Goal: Information Seeking & Learning: Find contact information

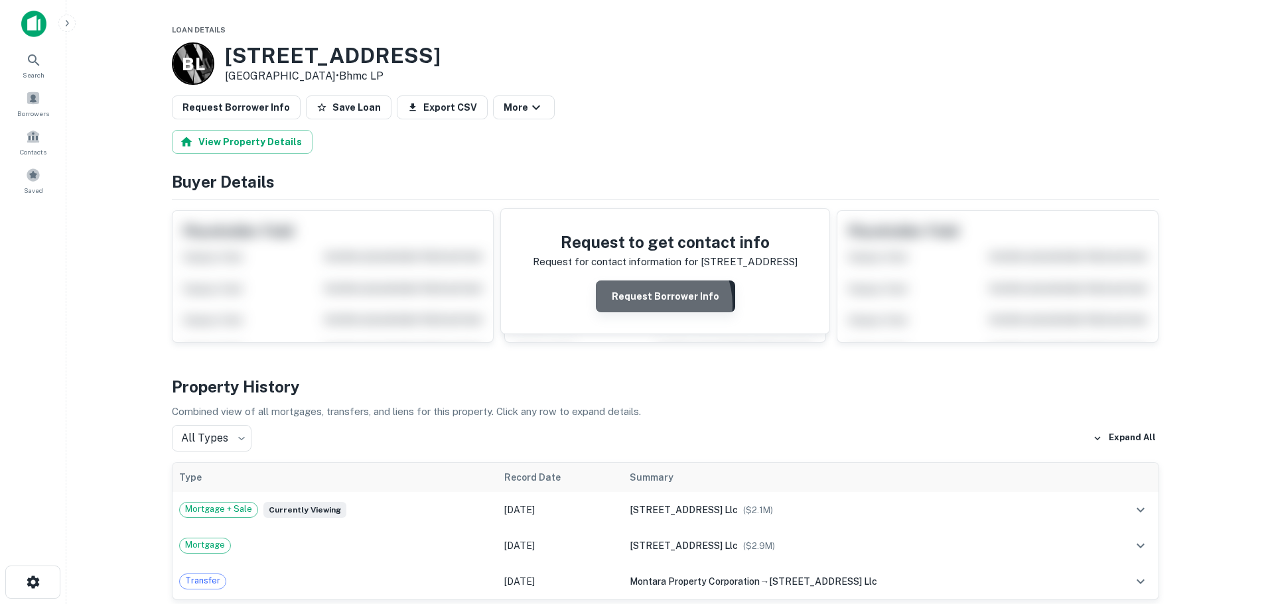
click at [653, 305] on button "Request Borrower Info" at bounding box center [665, 297] width 139 height 32
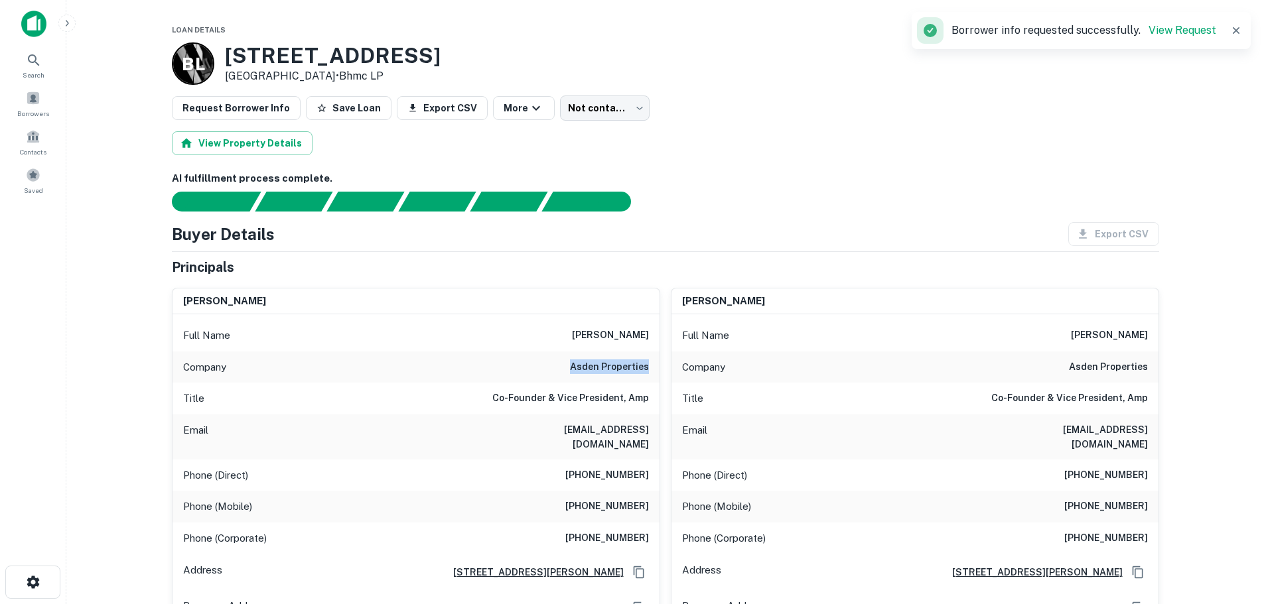
drag, startPoint x: 571, startPoint y: 370, endPoint x: 649, endPoint y: 369, distance: 78.3
click at [649, 369] on div "Company asden properties" at bounding box center [415, 368] width 487 height 32
copy h6 "asden properties"
drag, startPoint x: 597, startPoint y: 336, endPoint x: 647, endPoint y: 333, distance: 50.5
click at [647, 333] on div "Full Name eli bleeman" at bounding box center [415, 336] width 487 height 32
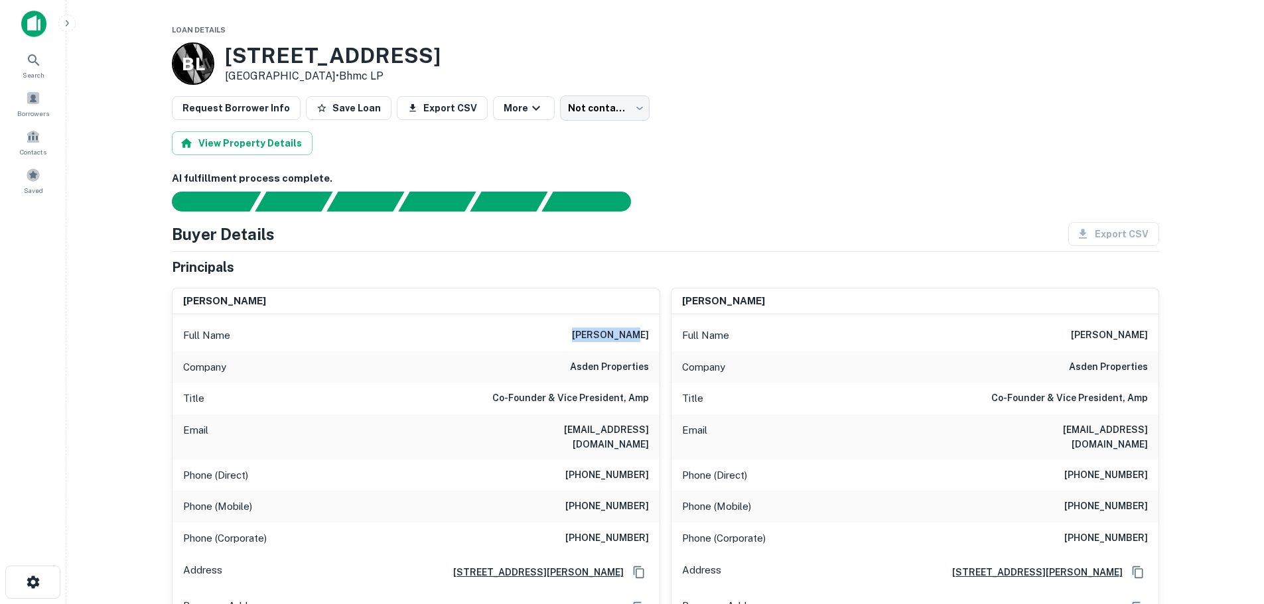
copy h6 "eli bleeman"
drag, startPoint x: 148, startPoint y: 237, endPoint x: 125, endPoint y: 254, distance: 28.4
click at [148, 237] on main "Loan Details B L 701 SW 5TH ST Miami, FL 33130 • Bhmc LP Request Borrower Info …" at bounding box center [664, 302] width 1197 height 604
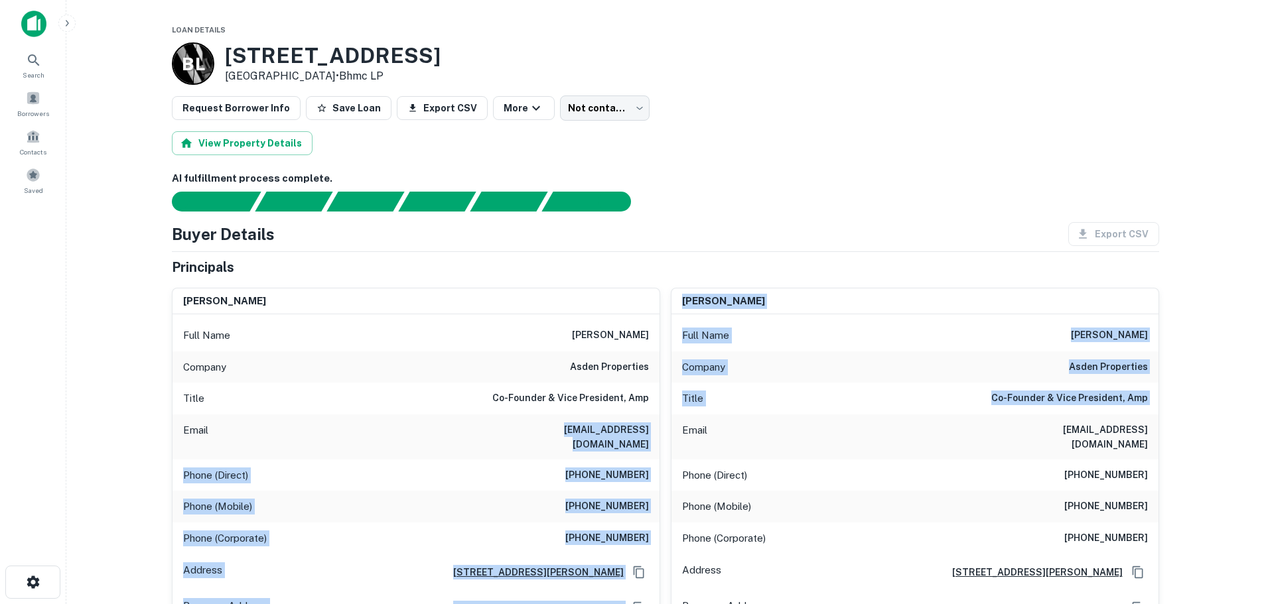
drag, startPoint x: 506, startPoint y: 429, endPoint x: 664, endPoint y: 429, distance: 157.9
click at [650, 429] on div "Email ebleeman@asdenproperties.com" at bounding box center [415, 437] width 487 height 45
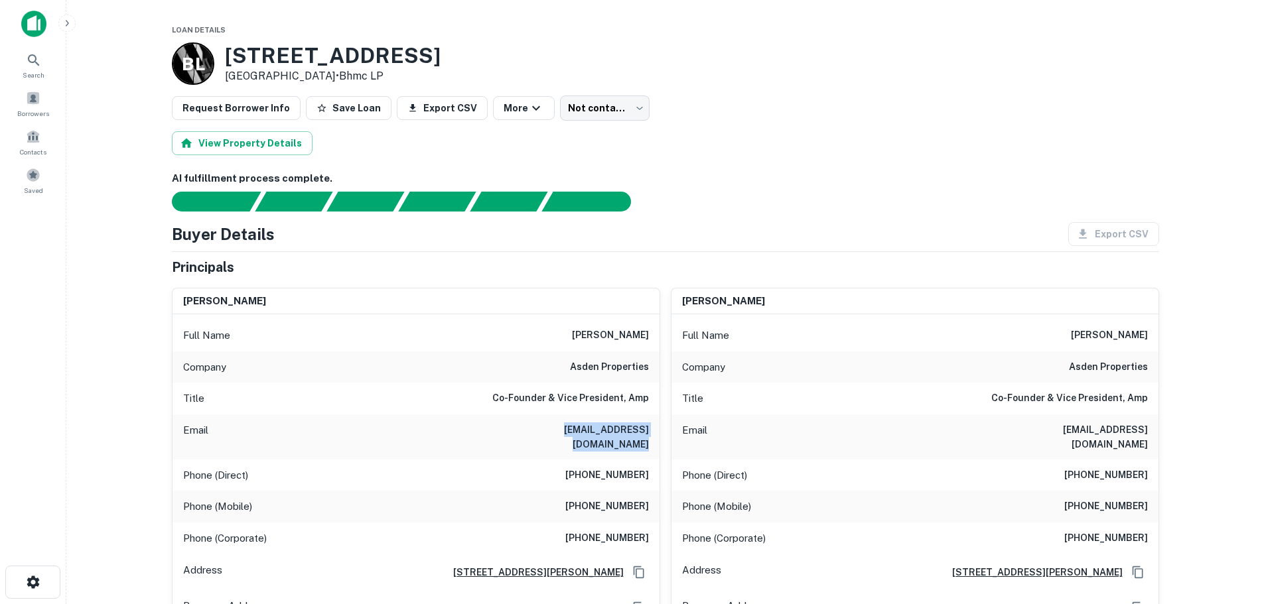
drag, startPoint x: 648, startPoint y: 430, endPoint x: 500, endPoint y: 430, distance: 147.9
click at [500, 430] on div "Email ebleeman@asdenproperties.com" at bounding box center [415, 437] width 487 height 45
copy h6 "ebleeman@asdenproperties.com"
click at [603, 468] on h6 "(732) 719-5987" at bounding box center [607, 476] width 84 height 16
drag, startPoint x: 579, startPoint y: 494, endPoint x: 649, endPoint y: 491, distance: 70.4
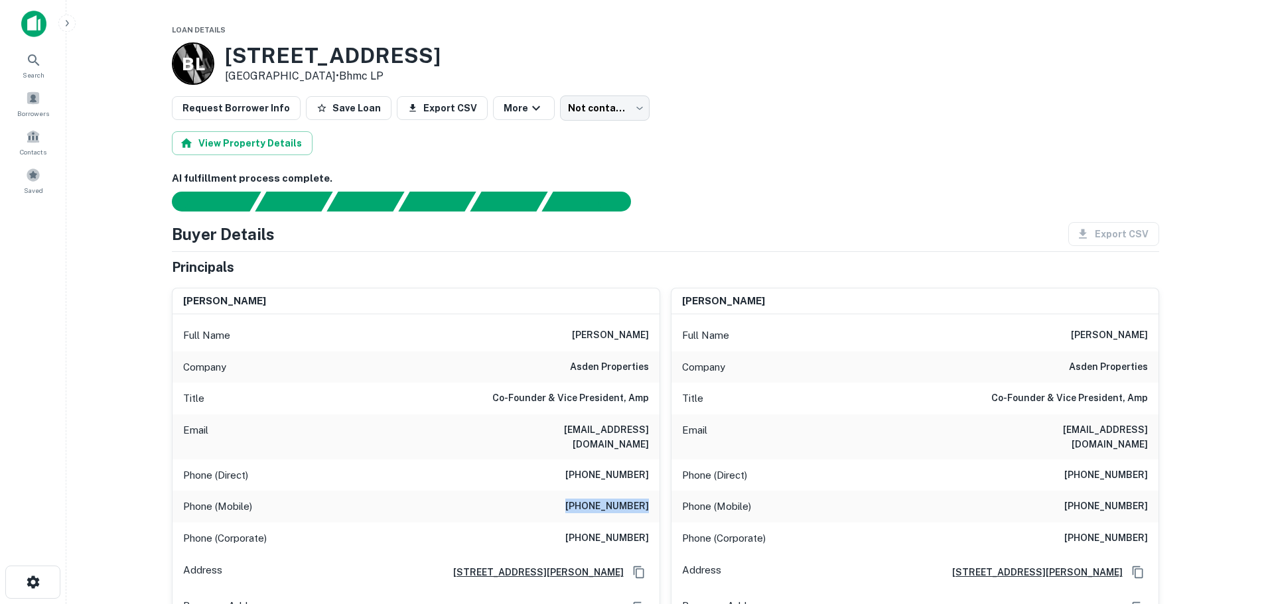
click at [649, 491] on div "Phone (Mobile) (732) 330-3161" at bounding box center [415, 507] width 487 height 32
copy h6 "(732) 330-3161"
click at [543, 491] on div "Phone (Mobile) (732) 330-3161" at bounding box center [415, 507] width 487 height 32
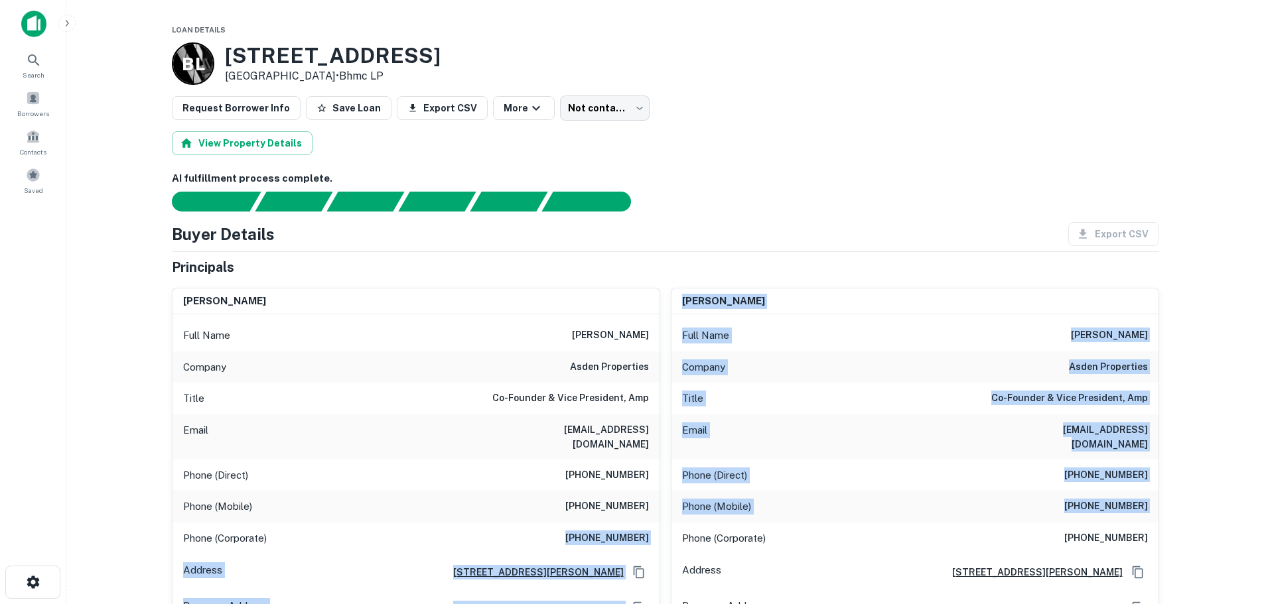
drag, startPoint x: 577, startPoint y: 524, endPoint x: 660, endPoint y: 521, distance: 83.0
click at [649, 523] on div "Phone (Corporate) (732) 504-6100" at bounding box center [415, 539] width 487 height 32
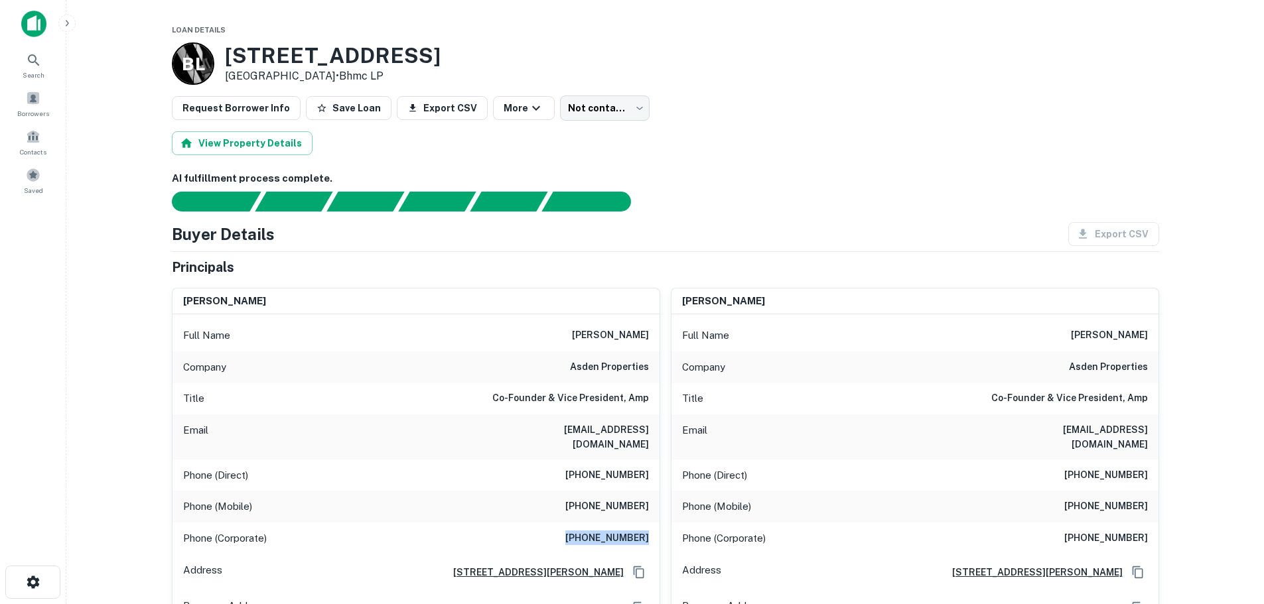
drag, startPoint x: 649, startPoint y: 525, endPoint x: 576, endPoint y: 525, distance: 73.6
click at [576, 525] on div "Phone (Corporate) (732) 504-6100" at bounding box center [415, 539] width 487 height 32
copy h6 "(732) 504-6100"
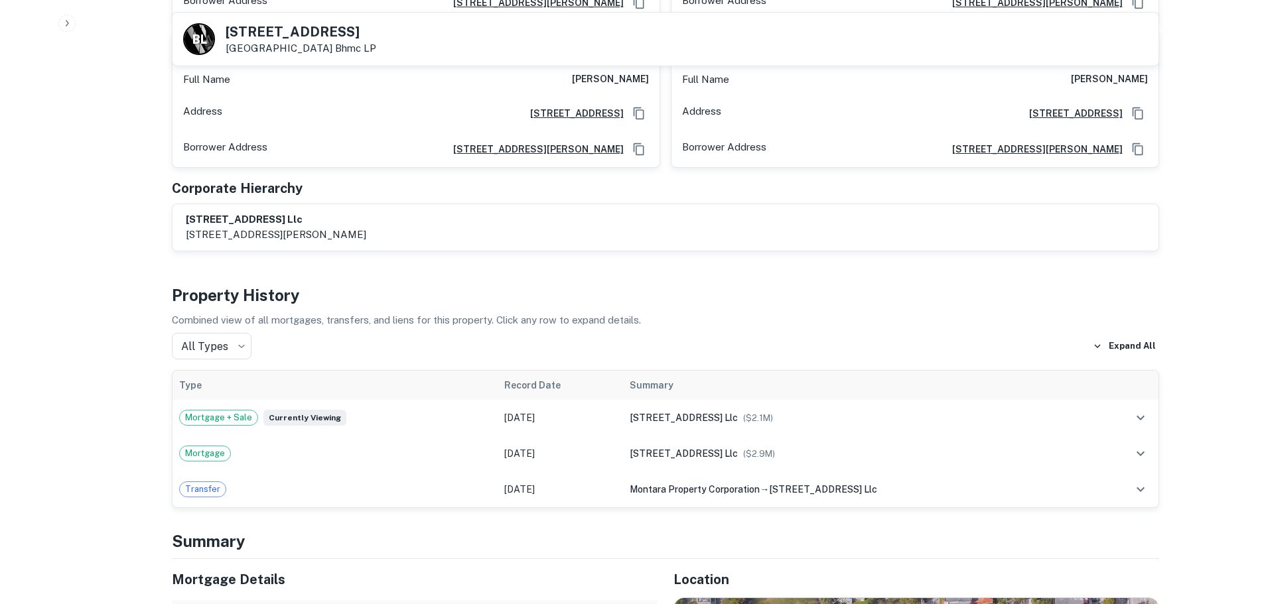
scroll to position [862, 0]
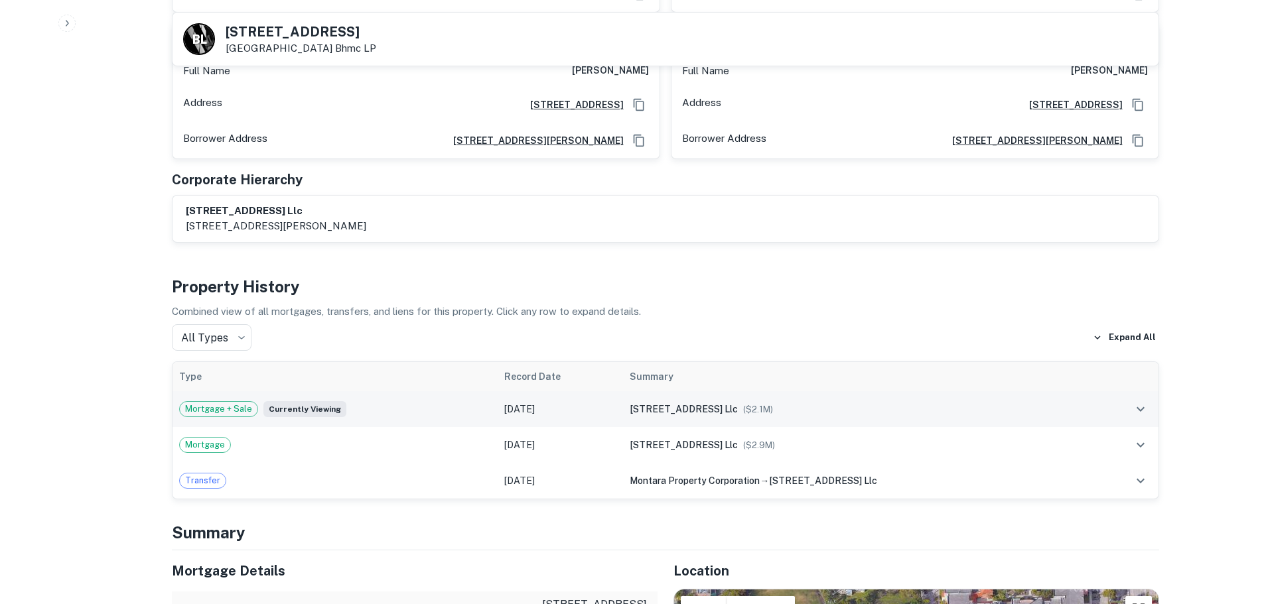
click at [236, 403] on span "Mortgage + Sale" at bounding box center [219, 409] width 78 height 13
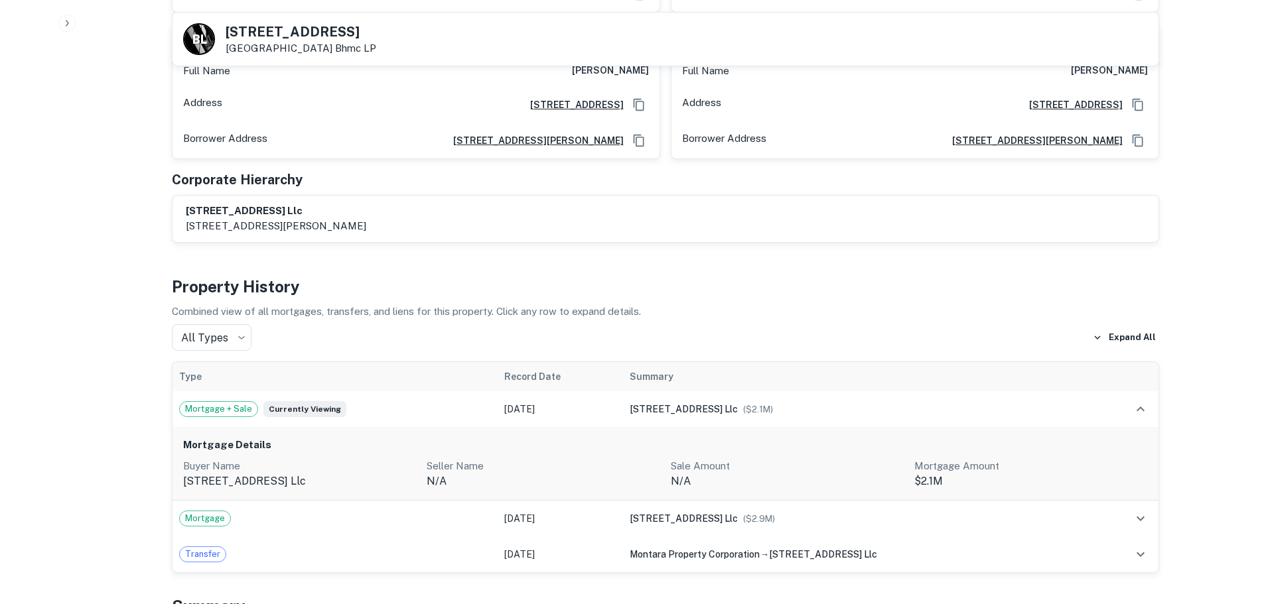
click at [249, 474] on p "701 731 sw 5th street llc" at bounding box center [300, 482] width 234 height 16
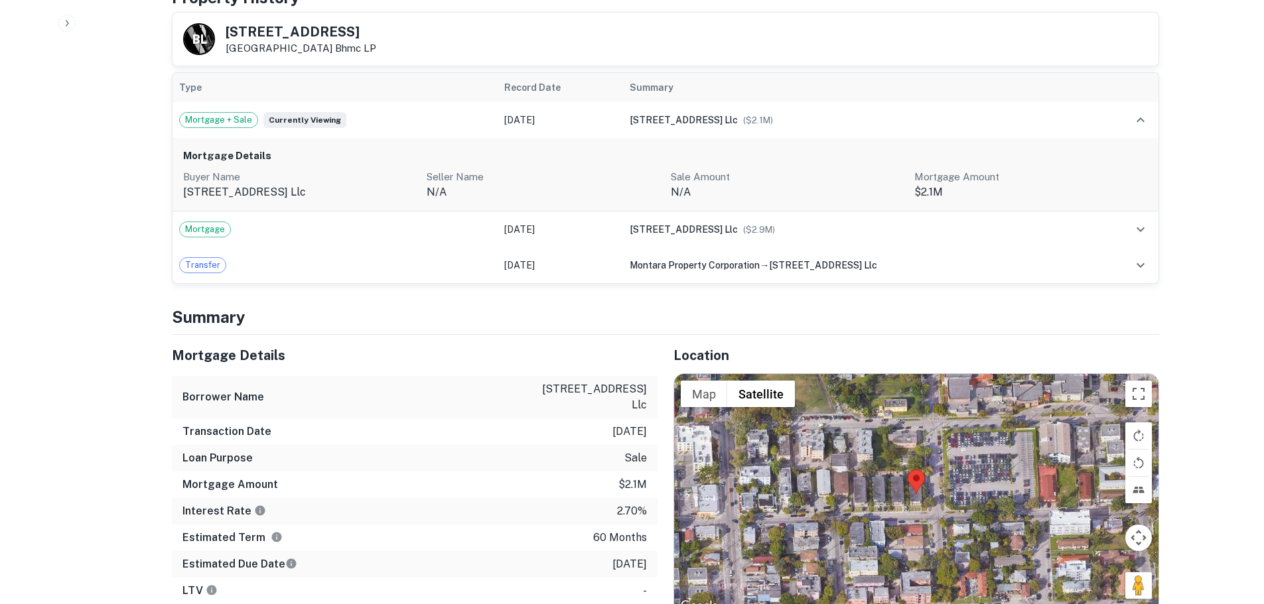
scroll to position [1194, 0]
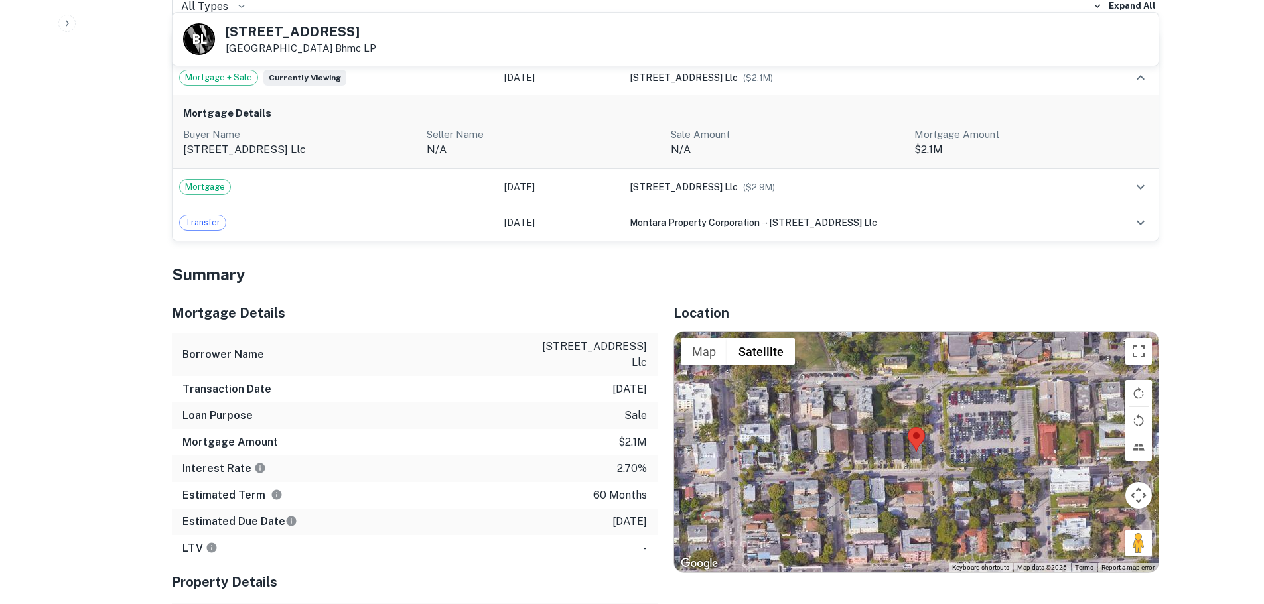
drag, startPoint x: 539, startPoint y: 330, endPoint x: 645, endPoint y: 352, distance: 109.2
click at [645, 352] on p "701-731 sw 5th street llc" at bounding box center [586, 355] width 119 height 32
copy p "701-731 sw 5th street llc"
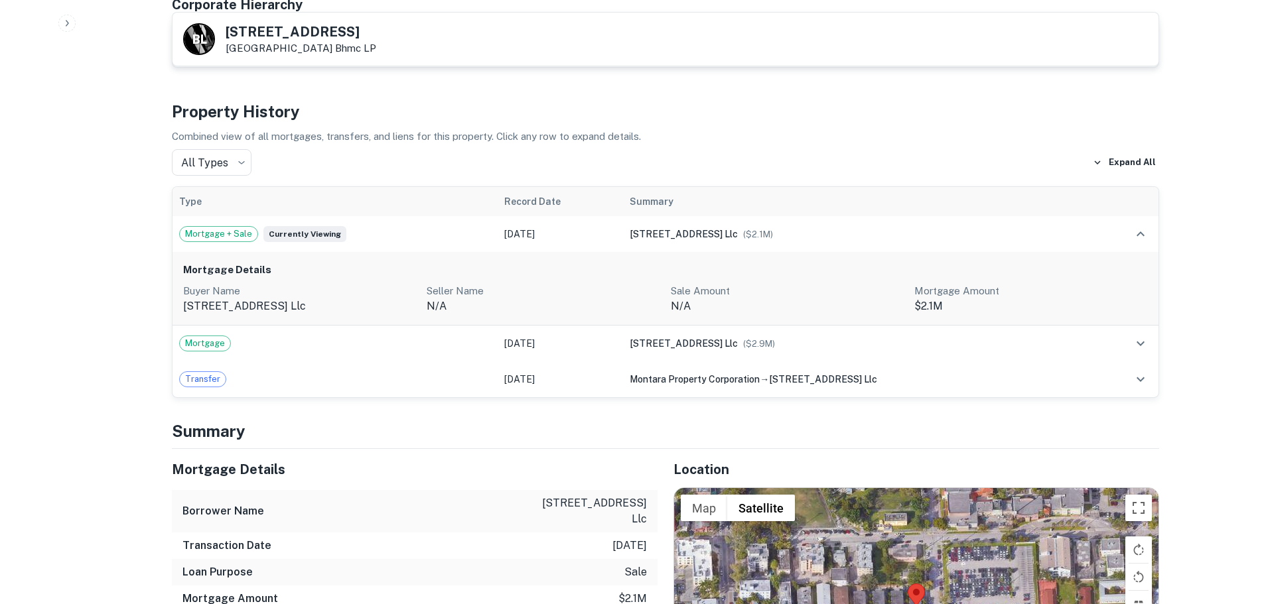
scroll to position [995, 0]
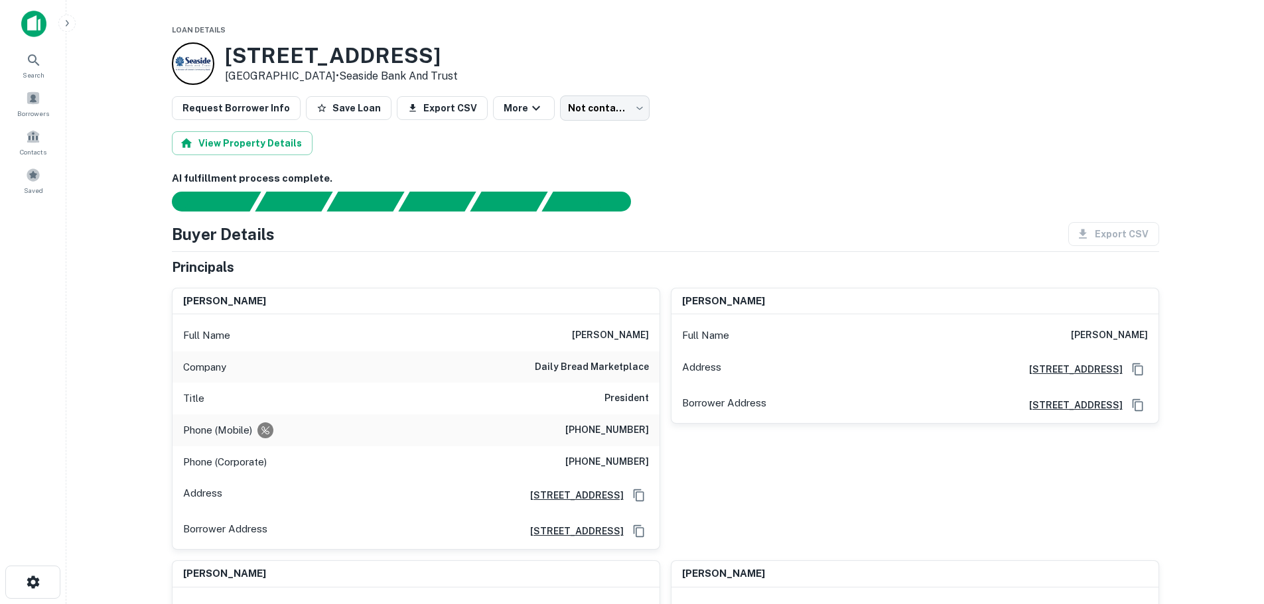
click at [579, 460] on h6 "(305) 856-0363" at bounding box center [607, 462] width 84 height 16
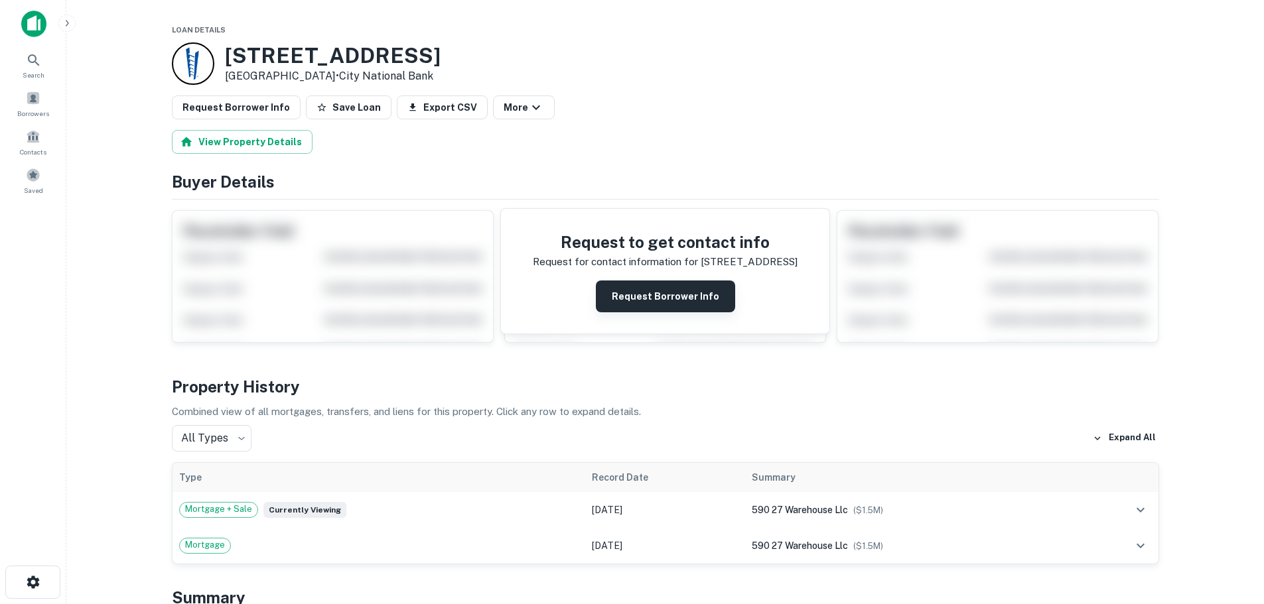
click at [651, 295] on button "Request Borrower Info" at bounding box center [665, 297] width 139 height 32
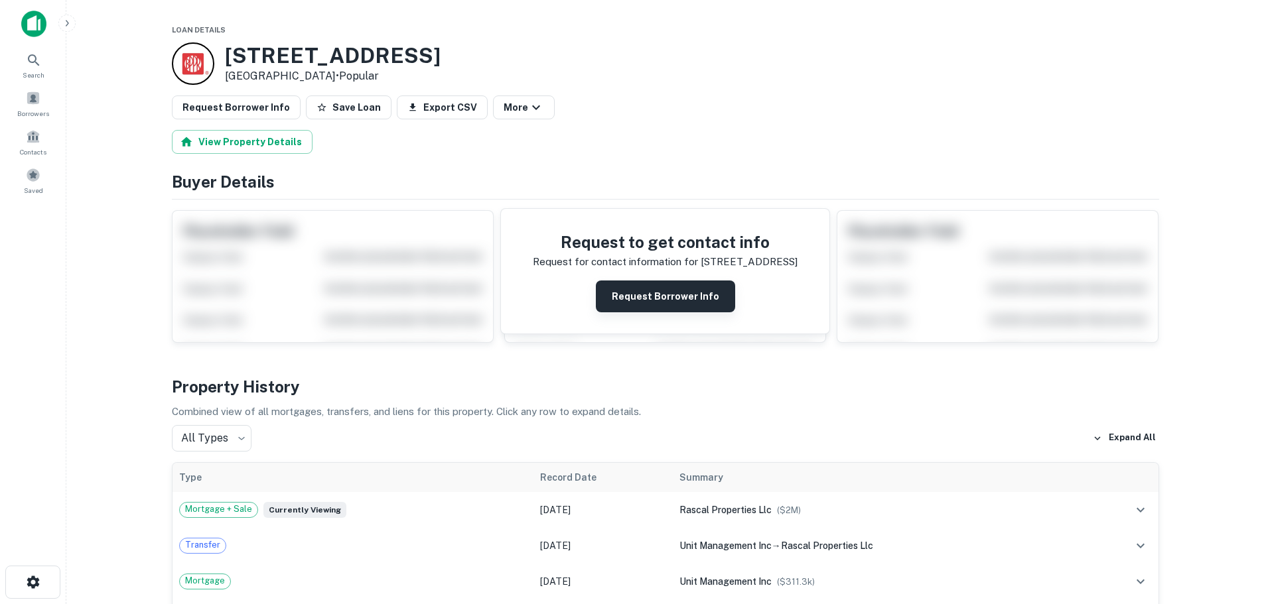
click at [648, 296] on button "Request Borrower Info" at bounding box center [665, 297] width 139 height 32
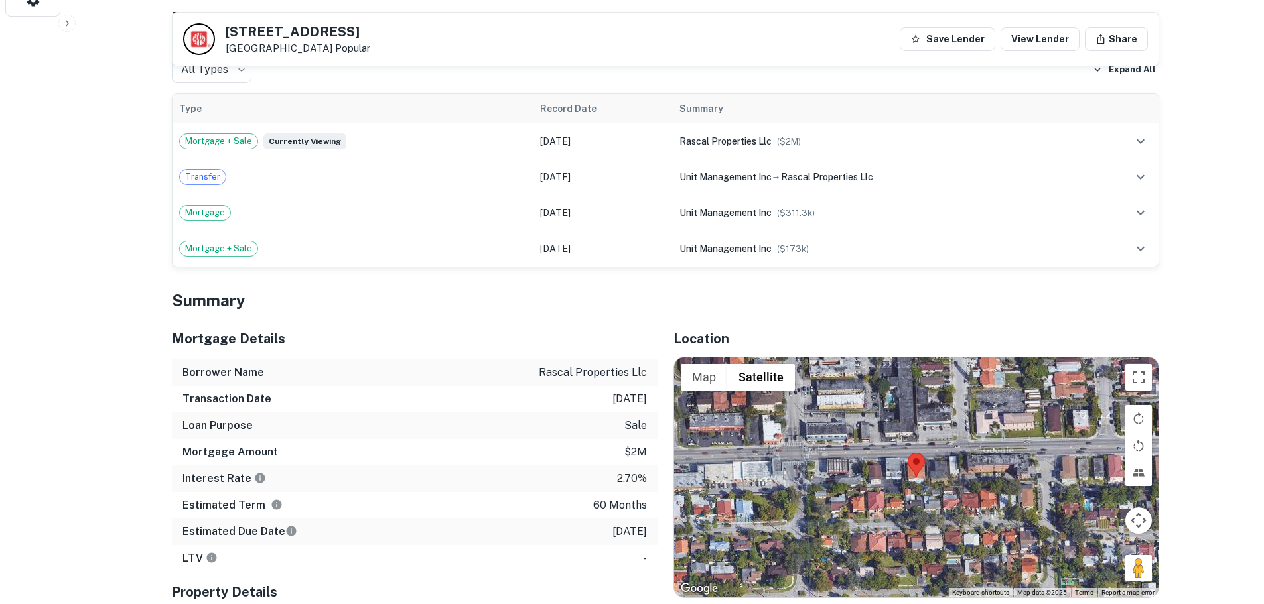
scroll to position [663, 0]
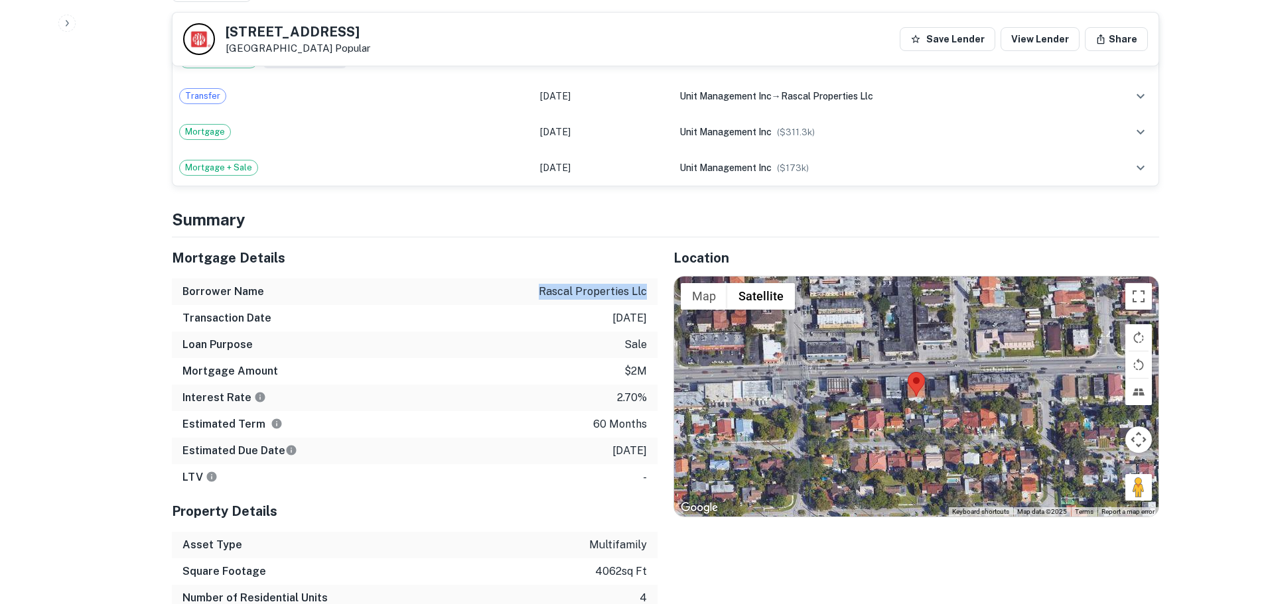
drag, startPoint x: 536, startPoint y: 287, endPoint x: 650, endPoint y: 287, distance: 114.1
click at [650, 287] on div "Borrower Name rascal properties llc" at bounding box center [415, 292] width 486 height 27
copy p "rascal properties llc"
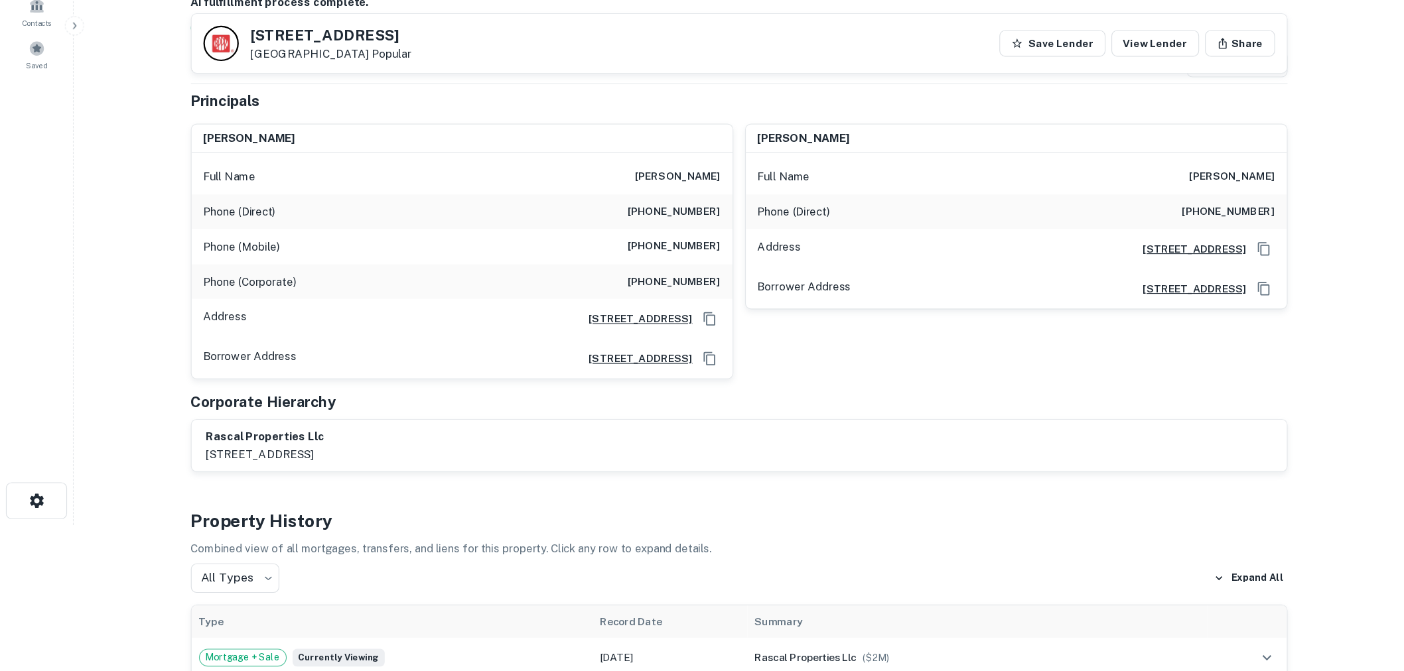
scroll to position [0, 0]
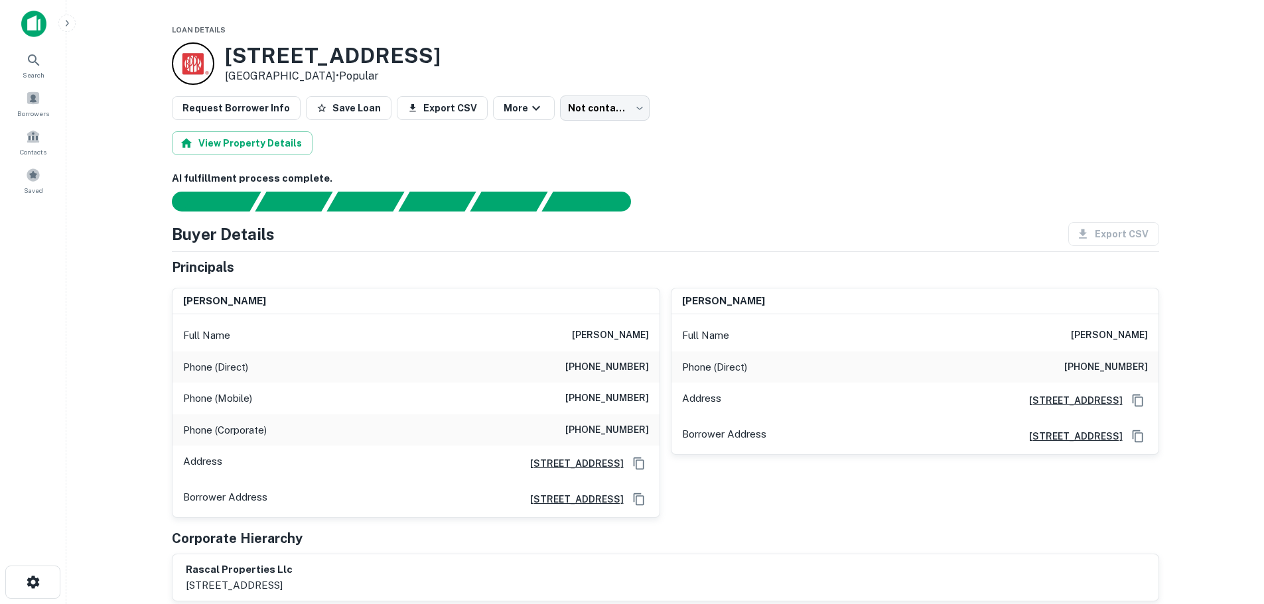
drag, startPoint x: 580, startPoint y: 336, endPoint x: 658, endPoint y: 341, distance: 77.8
click at [658, 341] on div "Full Name [PERSON_NAME]" at bounding box center [415, 336] width 487 height 32
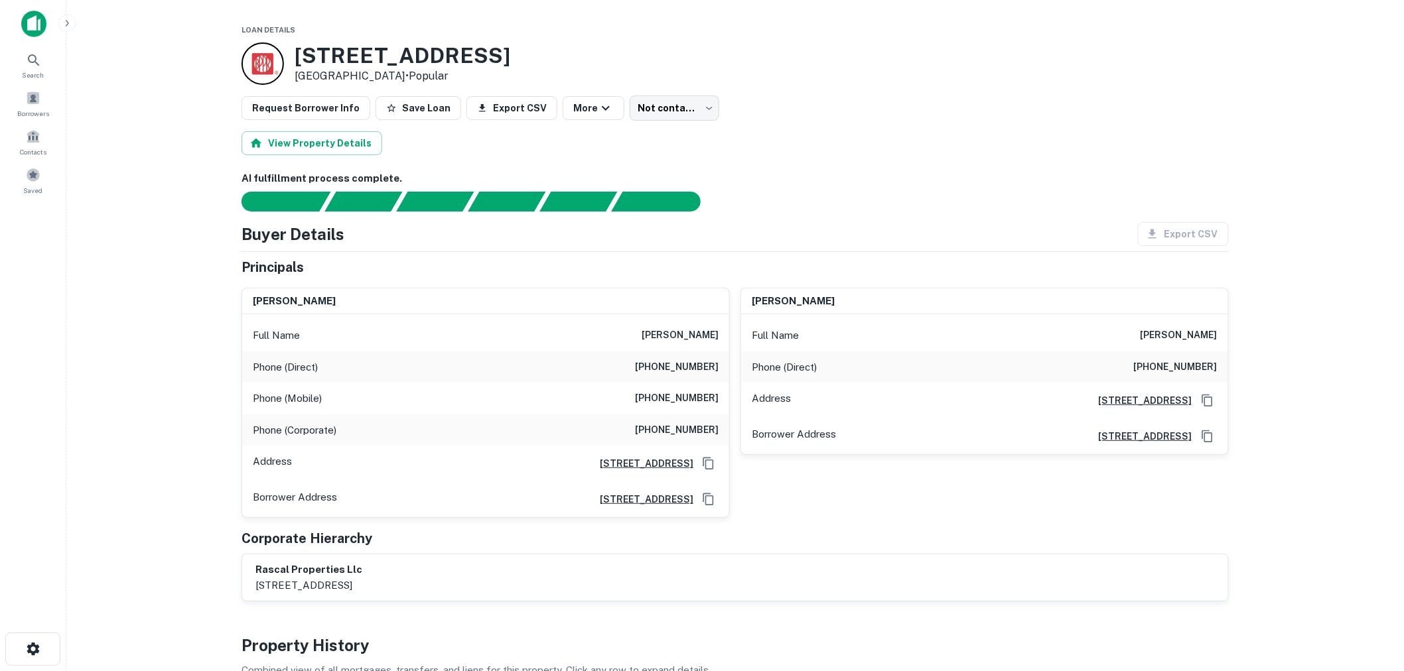
copy h6 "[PERSON_NAME]"
drag, startPoint x: 505, startPoint y: 56, endPoint x: 297, endPoint y: 57, distance: 209.0
click at [297, 57] on h3 "[STREET_ADDRESS]" at bounding box center [403, 55] width 216 height 25
copy h3 "[STREET_ADDRESS]"
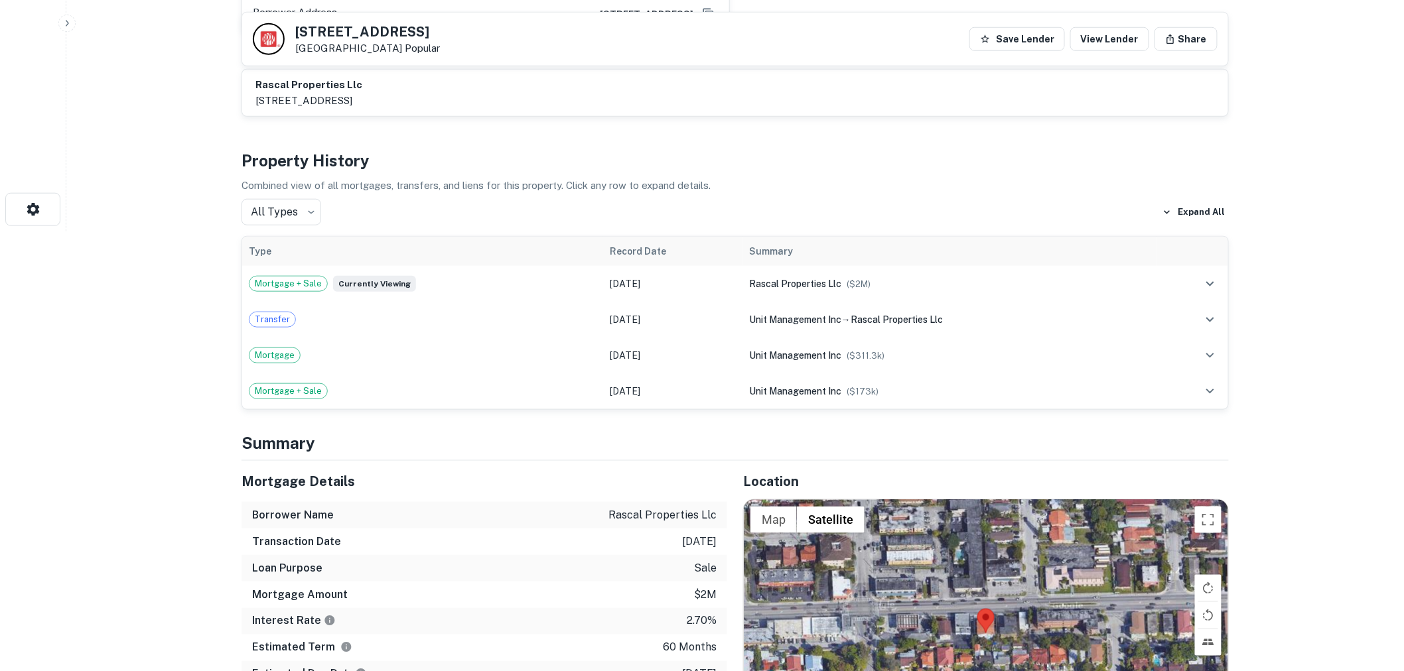
scroll to position [515, 0]
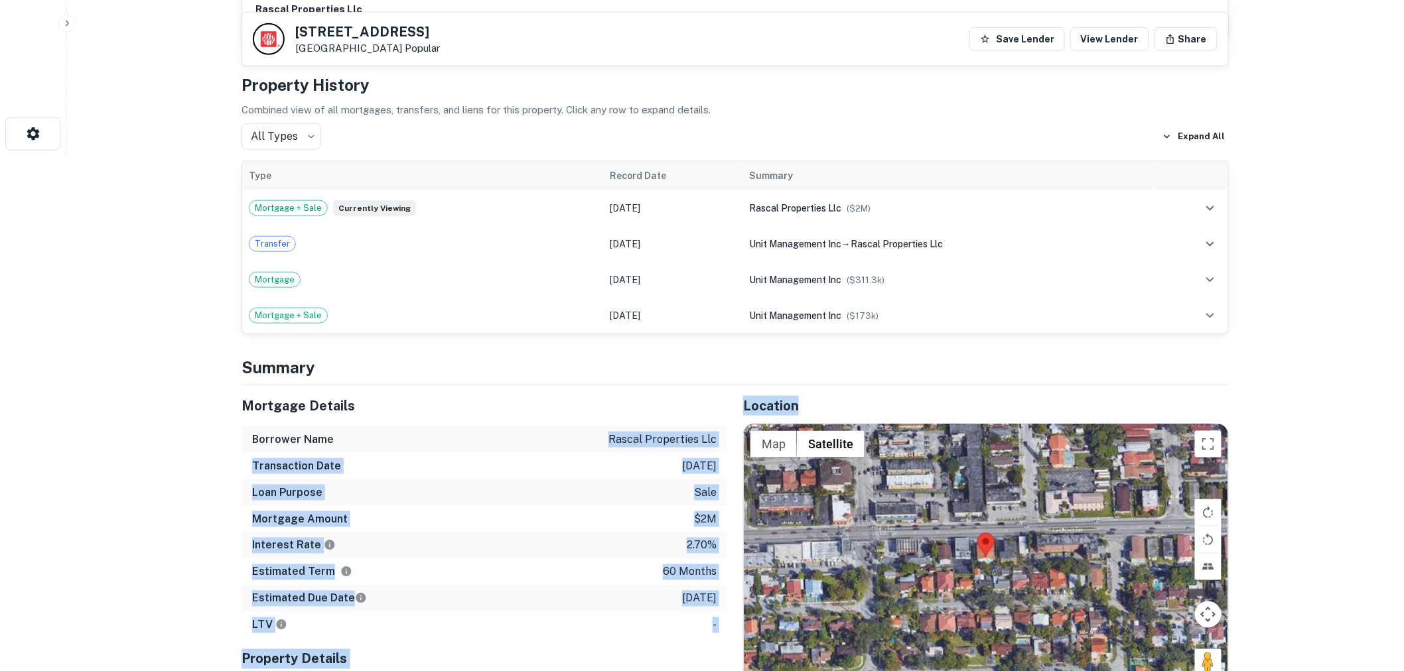
drag, startPoint x: 615, startPoint y: 438, endPoint x: 726, endPoint y: 438, distance: 111.4
click at [726, 438] on div "Mortgage Details Borrower Name rascal properties llc Transaction Date [DATE] Lo…" at bounding box center [727, 612] width 1003 height 454
click at [725, 438] on div "Mortgage Details Borrower Name rascal properties llc Transaction Date [DATE] Lo…" at bounding box center [727, 612] width 1003 height 454
click at [714, 439] on p "rascal properties llc" at bounding box center [662, 440] width 108 height 16
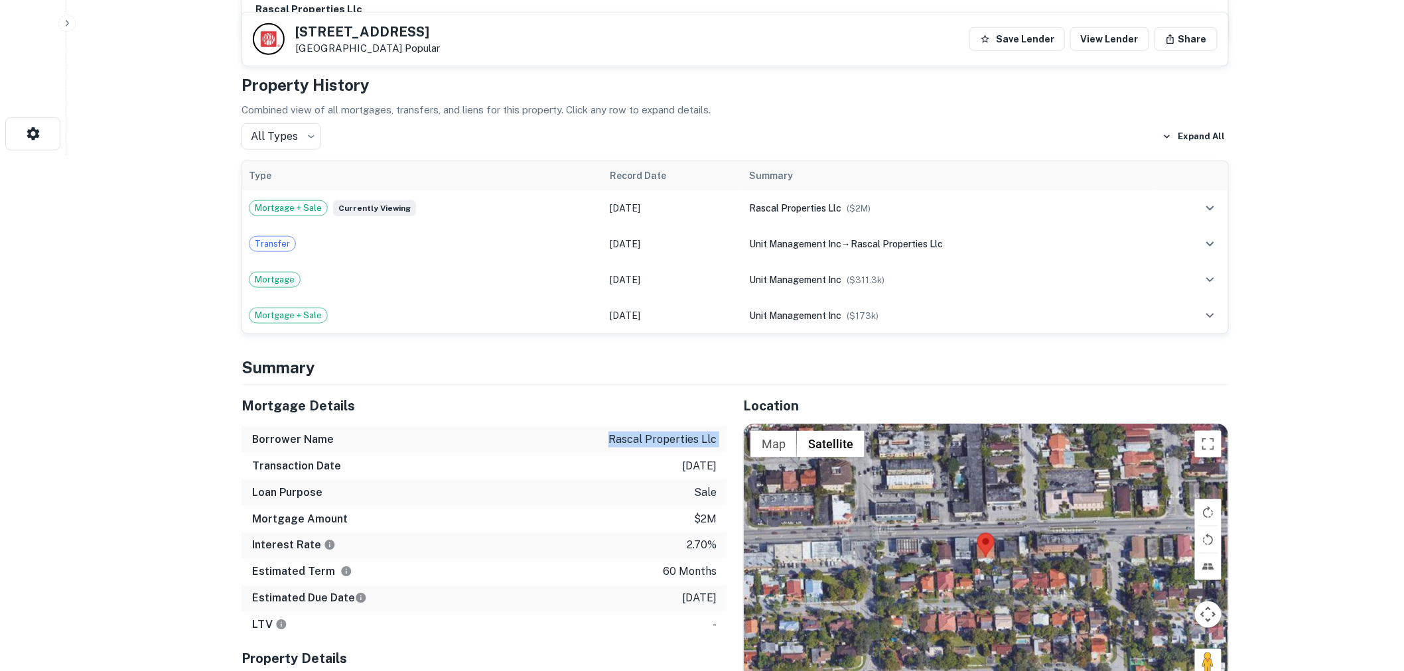
drag, startPoint x: 715, startPoint y: 439, endPoint x: 632, endPoint y: 445, distance: 83.8
click at [632, 445] on p "rascal properties llc" at bounding box center [662, 440] width 108 height 16
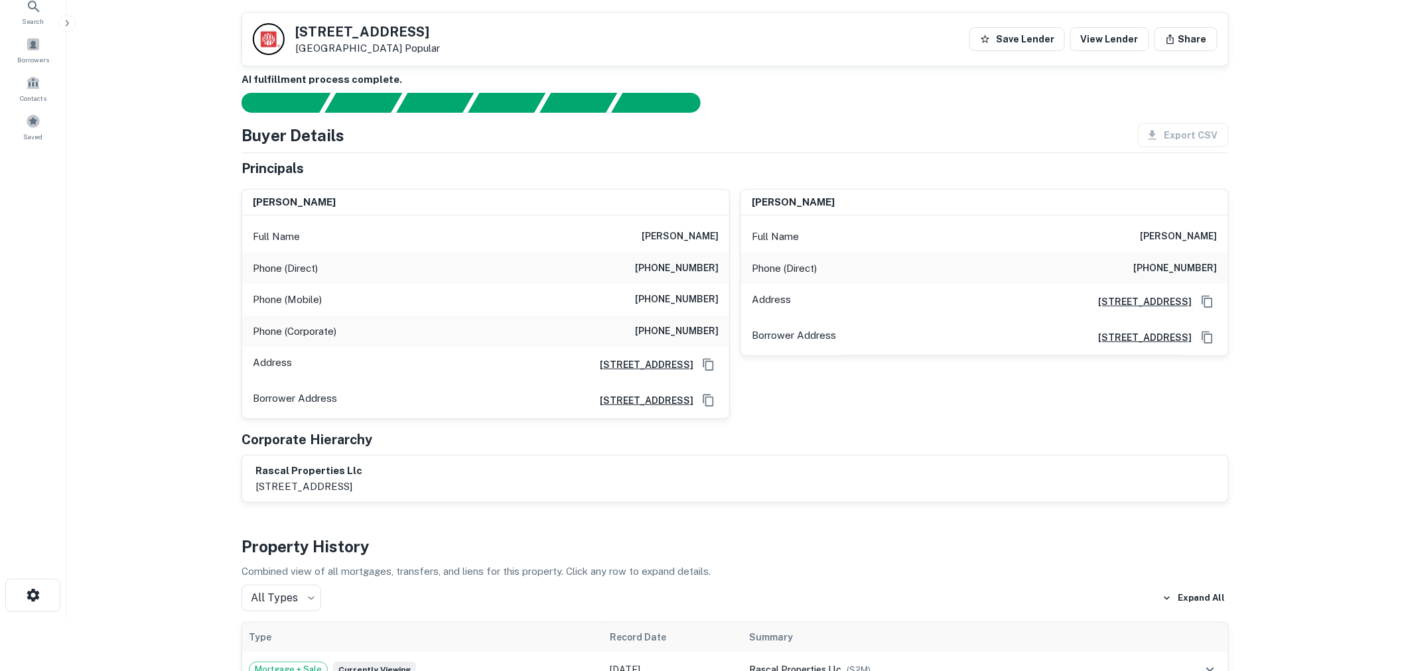
scroll to position [0, 0]
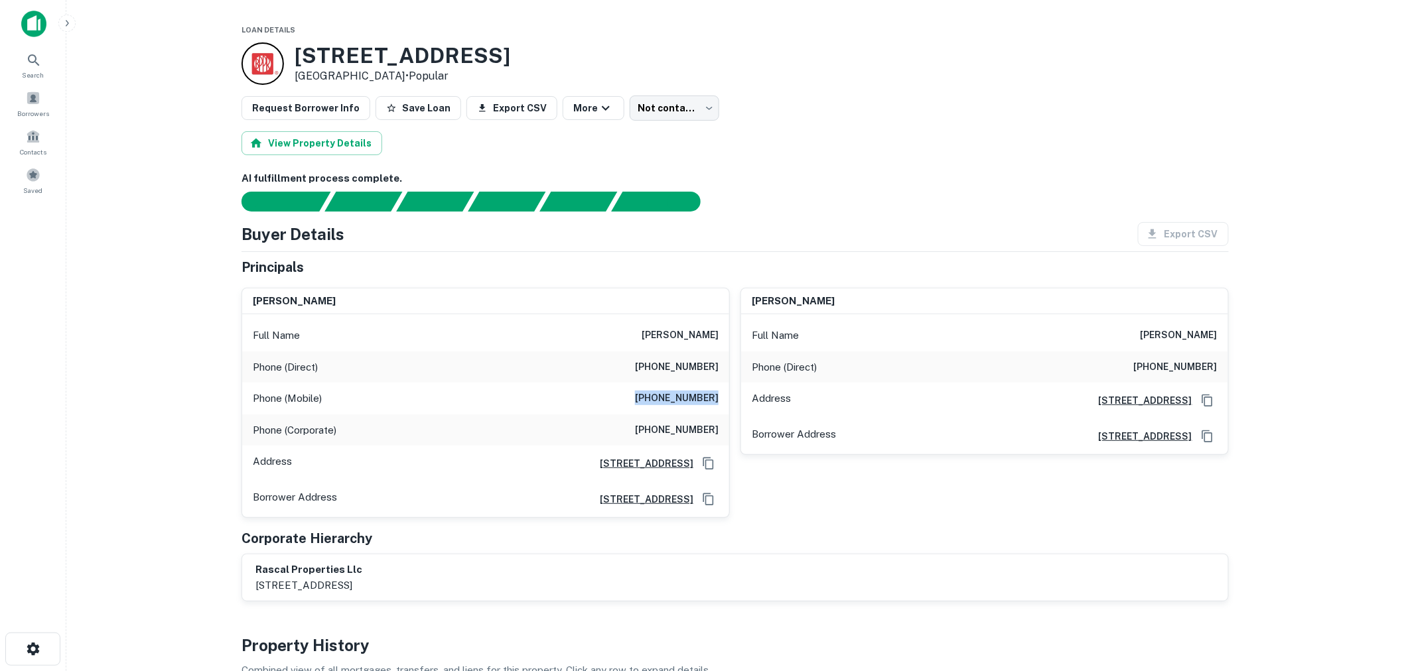
drag, startPoint x: 649, startPoint y: 398, endPoint x: 723, endPoint y: 399, distance: 74.3
click at [723, 399] on div "Phone (Mobile) [PHONE_NUMBER]" at bounding box center [485, 399] width 487 height 32
copy h6 "[PHONE_NUMBER]"
